Goal: Task Accomplishment & Management: Manage account settings

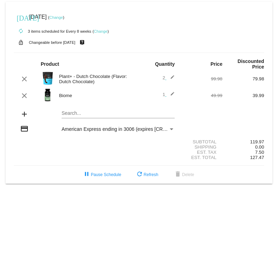
click at [174, 97] on mat-icon "edit" at bounding box center [170, 96] width 8 height 8
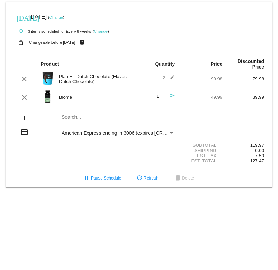
click at [160, 97] on input "1" at bounding box center [161, 96] width 9 height 5
type input "1"
type input "2"
click at [93, 118] on mat-card "[DATE] [DATE] ( Change ) autorenew 3 items scheduled for Every 8 weeks ( Change…" at bounding box center [139, 95] width 267 height 186
type input "Triton"
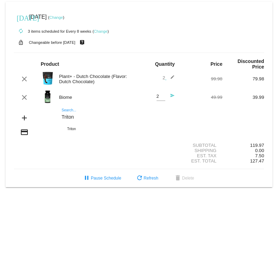
click at [69, 113] on div "Triton Search..." at bounding box center [118, 116] width 113 height 14
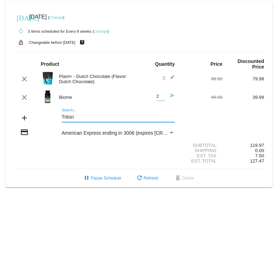
click at [88, 117] on input "Triton" at bounding box center [118, 118] width 113 height 6
